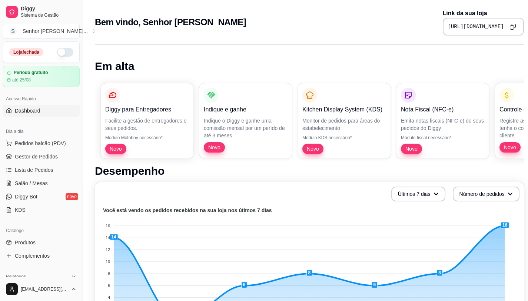
click at [57, 51] on button "button" at bounding box center [65, 52] width 16 height 9
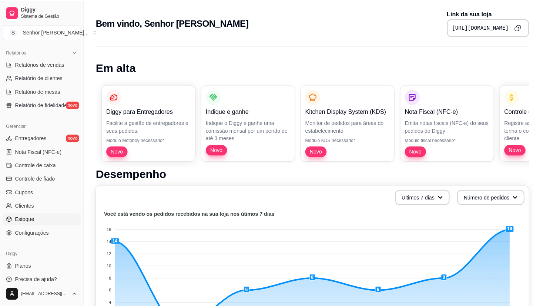
scroll to position [226, 0]
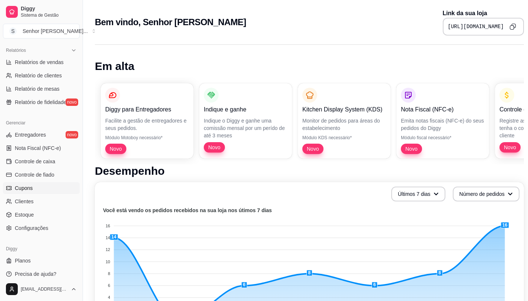
click at [26, 191] on span "Cupons" at bounding box center [24, 187] width 18 height 7
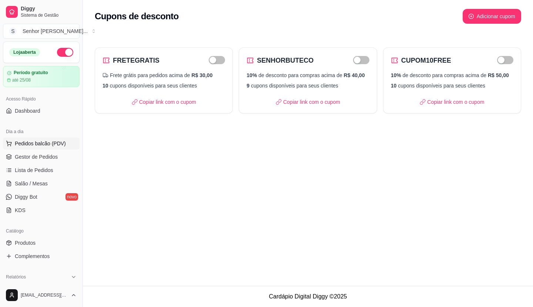
click at [24, 146] on span "Pedidos balcão (PDV)" at bounding box center [40, 143] width 51 height 7
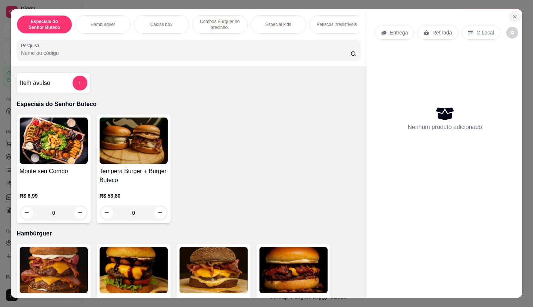
click at [512, 14] on icon "Close" at bounding box center [515, 17] width 6 height 6
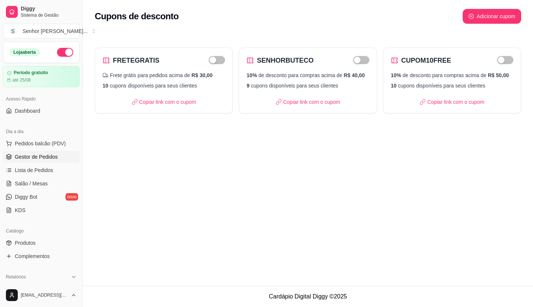
click at [37, 154] on span "Gestor de Pedidos" at bounding box center [36, 156] width 43 height 7
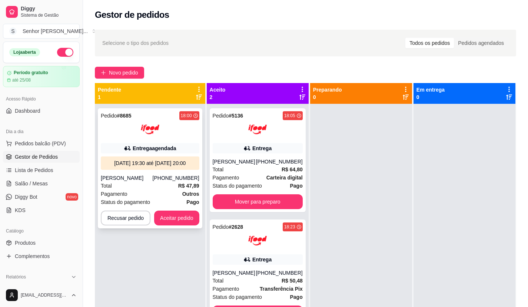
click at [184, 139] on div "Pedido # 8685 18:00 Entrega agendada [DATE] 19:30 até [DATE] 20:00 [PERSON_NAME…" at bounding box center [150, 168] width 104 height 120
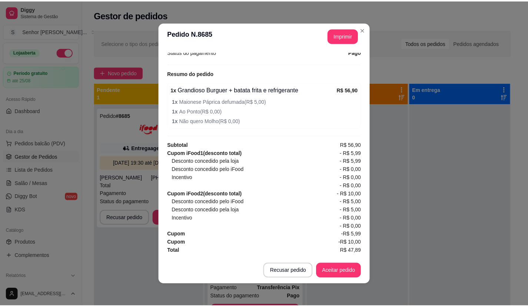
scroll to position [1, 0]
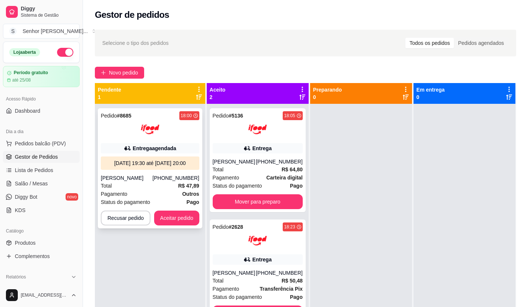
click at [159, 142] on div "Pedido # 8685 18:00 Entrega agendada [DATE] 19:30 até [DATE] 20:00 [PERSON_NAME…" at bounding box center [150, 168] width 104 height 120
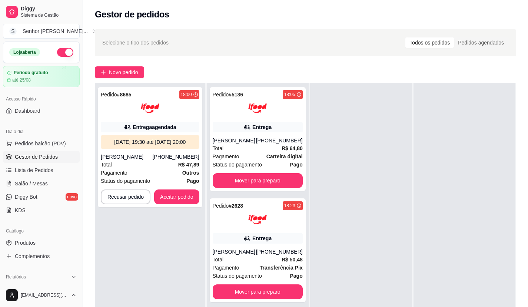
scroll to position [0, 0]
